Goal: Complete application form

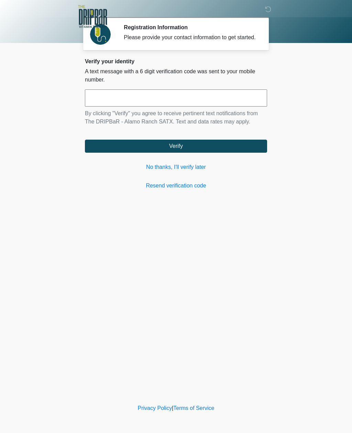
click at [192, 171] on link "No thanks, I'll verify later" at bounding box center [176, 167] width 182 height 8
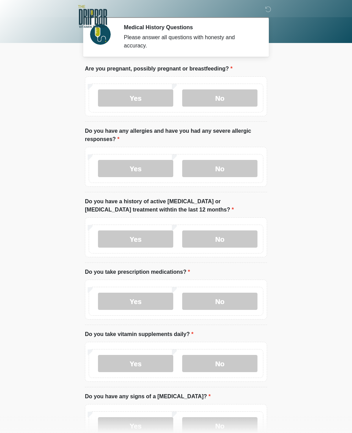
click at [230, 98] on label "No" at bounding box center [219, 97] width 75 height 17
click at [225, 169] on label "No" at bounding box center [219, 168] width 75 height 17
click at [233, 244] on label "No" at bounding box center [219, 238] width 75 height 17
click at [150, 304] on label "Yes" at bounding box center [135, 300] width 75 height 17
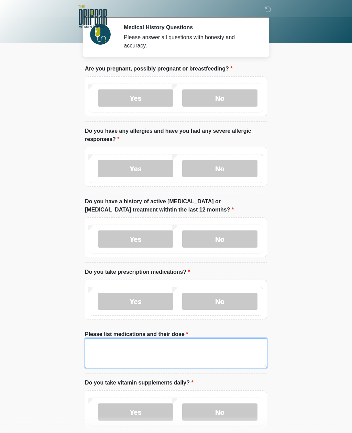
click at [163, 350] on textarea "Please list medications and their dose" at bounding box center [176, 353] width 182 height 30
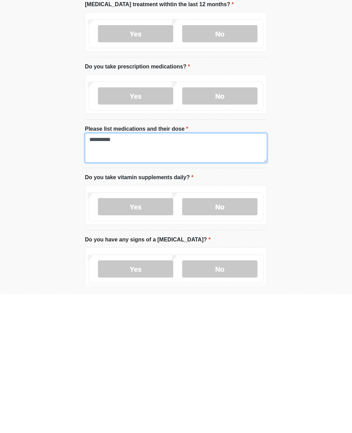
type textarea "*********"
click at [225, 336] on label "No" at bounding box center [219, 344] width 75 height 17
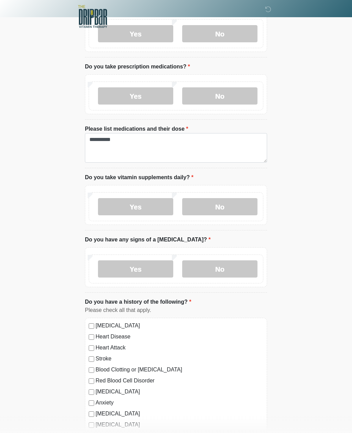
click at [234, 267] on label "No" at bounding box center [219, 268] width 75 height 17
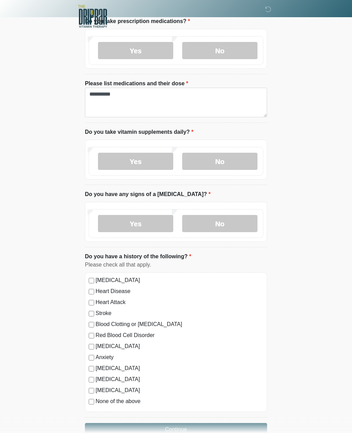
scroll to position [267, 0]
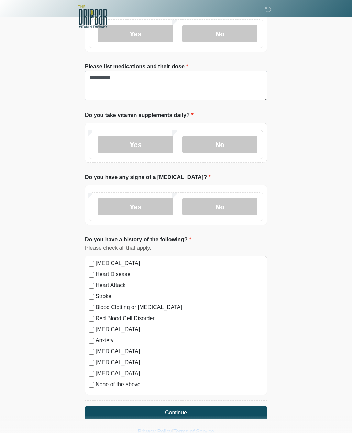
click at [201, 411] on button "Continue" at bounding box center [176, 412] width 182 height 13
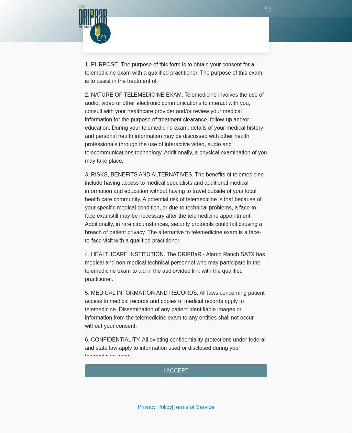
scroll to position [0, 0]
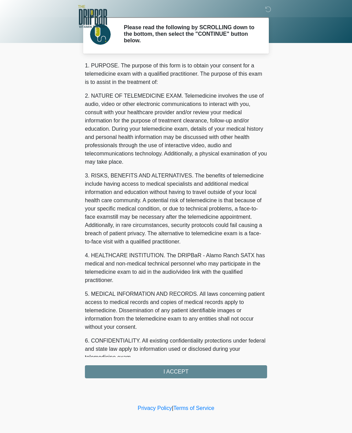
click at [198, 369] on div "1. PURPOSE. The purpose of this form is to obtain your consent for a telemedici…" at bounding box center [176, 219] width 182 height 316
click at [190, 370] on div "1. PURPOSE. The purpose of this form is to obtain your consent for a telemedici…" at bounding box center [176, 219] width 182 height 316
click at [184, 372] on div "1. PURPOSE. The purpose of this form is to obtain your consent for a telemedici…" at bounding box center [176, 219] width 182 height 316
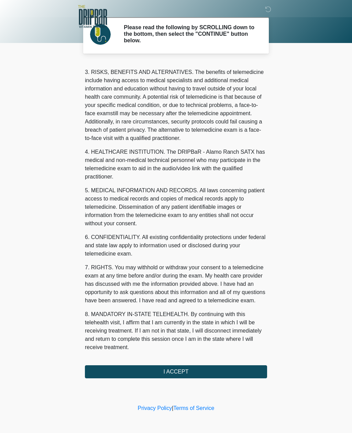
scroll to position [112, 0]
click at [179, 369] on button "I ACCEPT" at bounding box center [176, 371] width 182 height 13
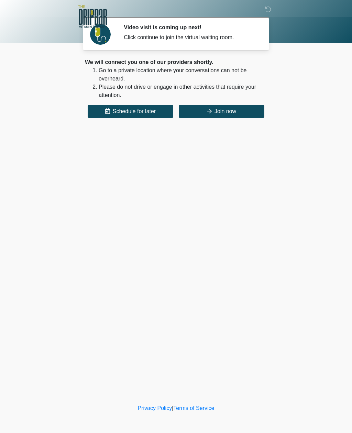
click at [243, 113] on button "Join now" at bounding box center [222, 111] width 86 height 13
click at [237, 111] on button "Join now" at bounding box center [222, 111] width 86 height 13
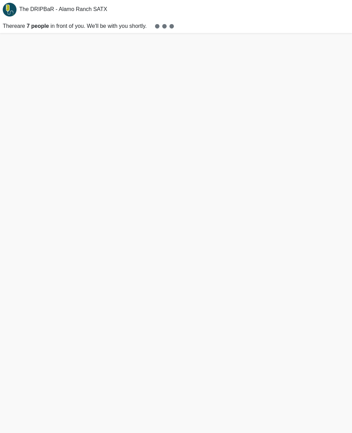
click at [237, 28] on p "There are 7 people in front of you. We'll be with you shortly." at bounding box center [176, 26] width 352 height 14
